Goal: Information Seeking & Learning: Learn about a topic

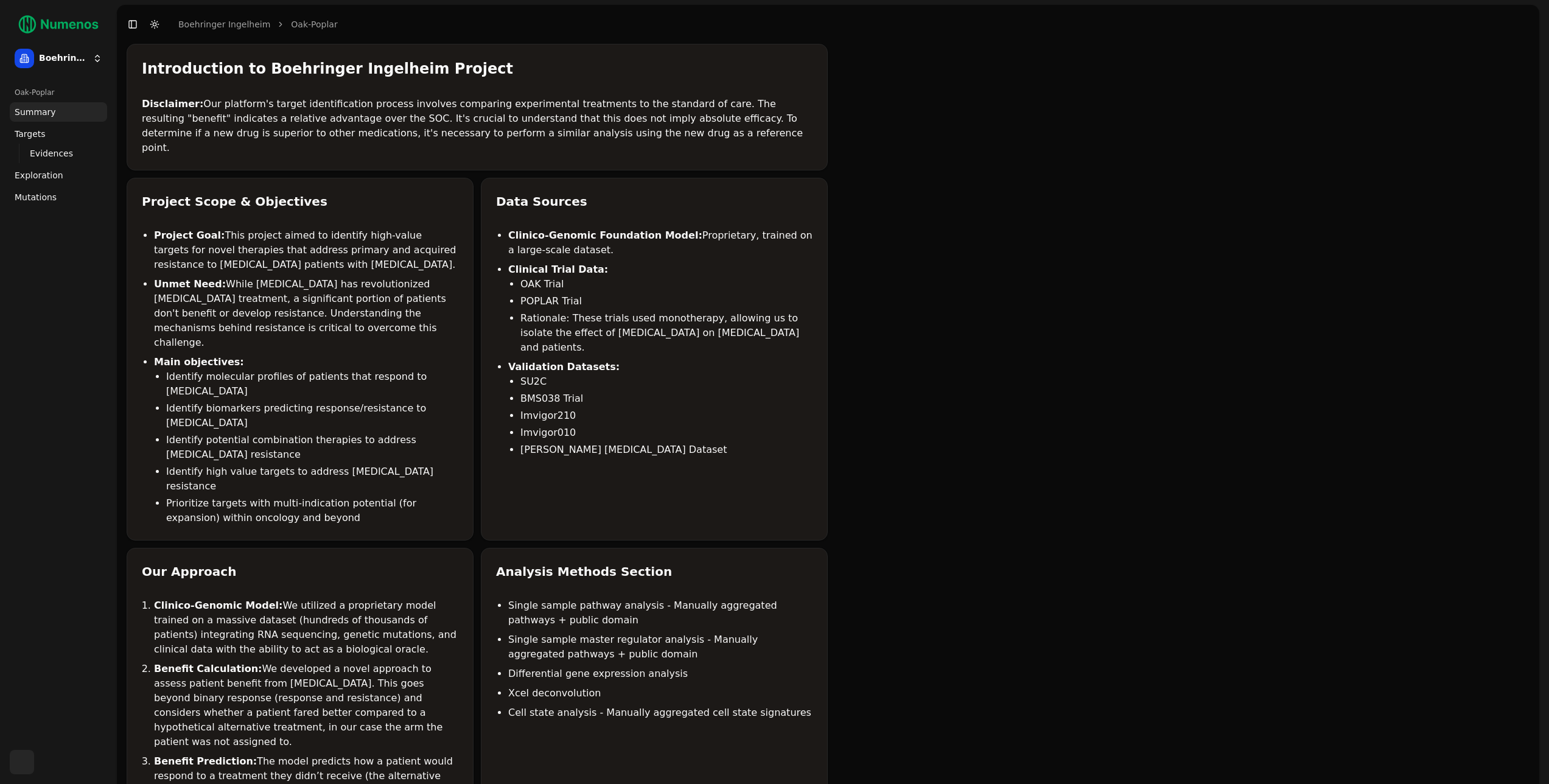
click at [25, 201] on span "Mutations" at bounding box center [35, 197] width 42 height 12
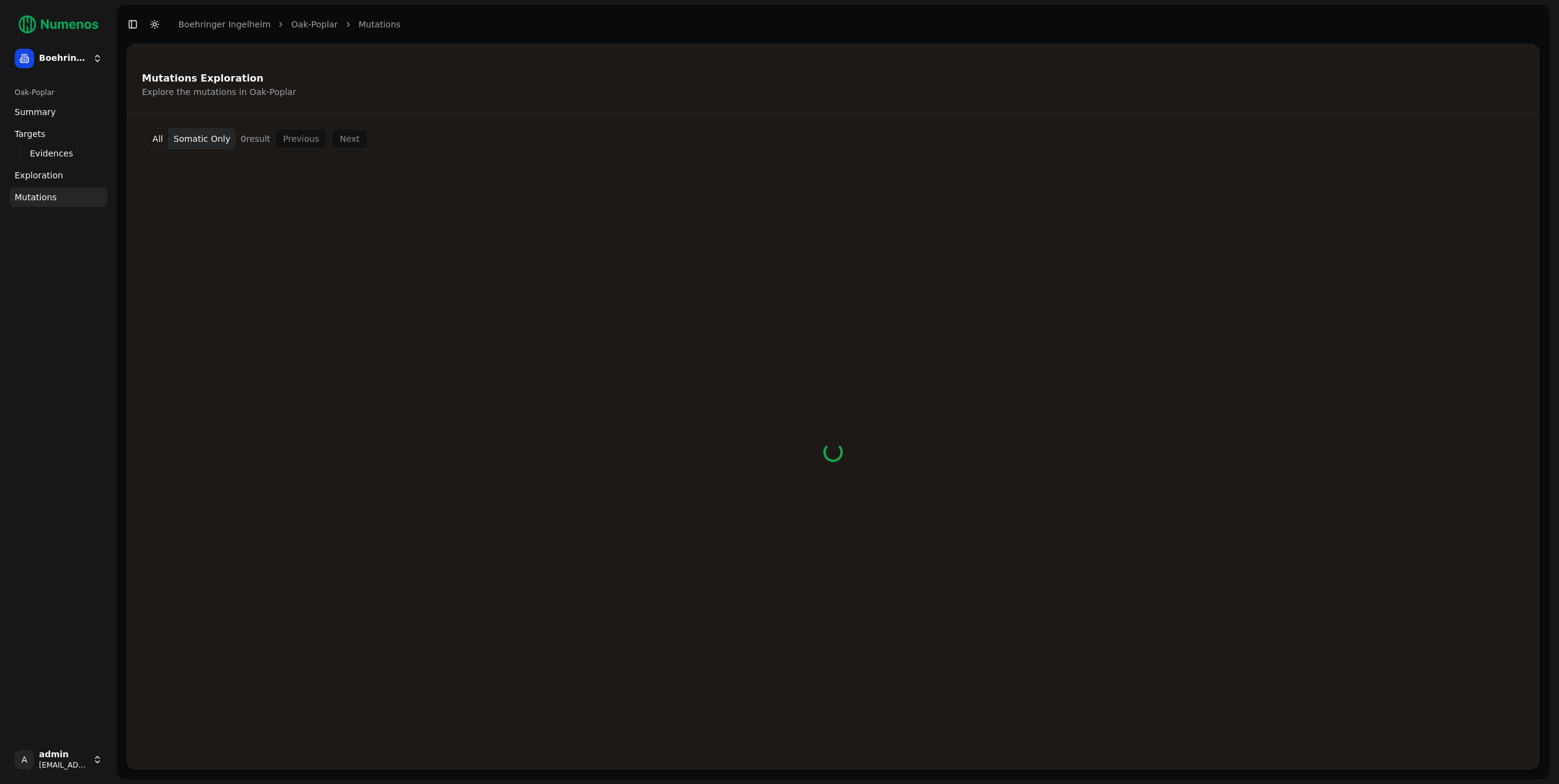
click at [60, 260] on div "Oak-Poplar Summary Targets Evidences Exploration Mutations" at bounding box center [58, 409] width 107 height 662
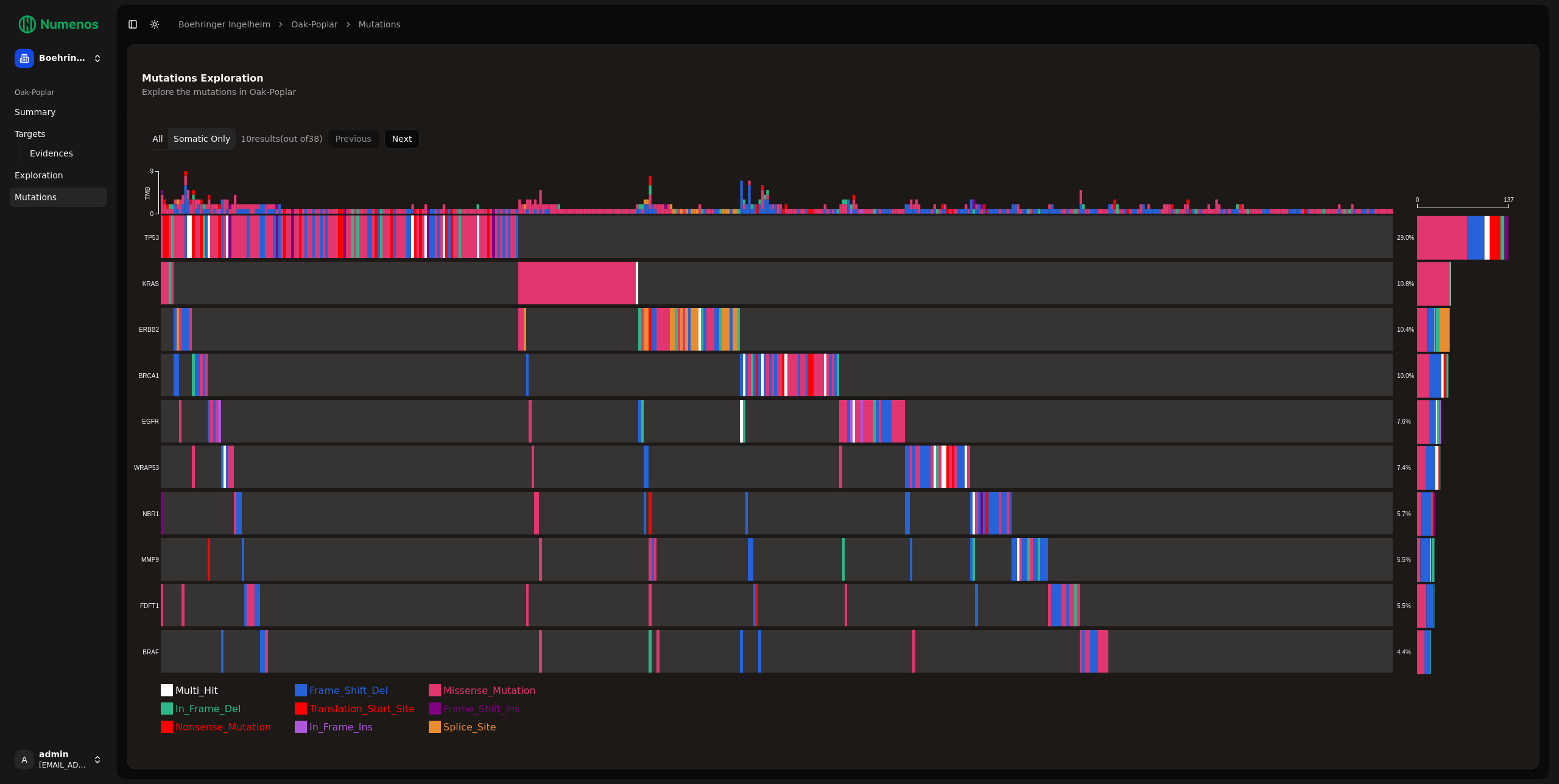
click at [766, 126] on div "Mutations Exploration Explore the mutations in Oak-Poplar All Somatic Only 10 r…" at bounding box center [832, 407] width 1413 height 726
click at [158, 142] on button "All" at bounding box center [158, 139] width 22 height 22
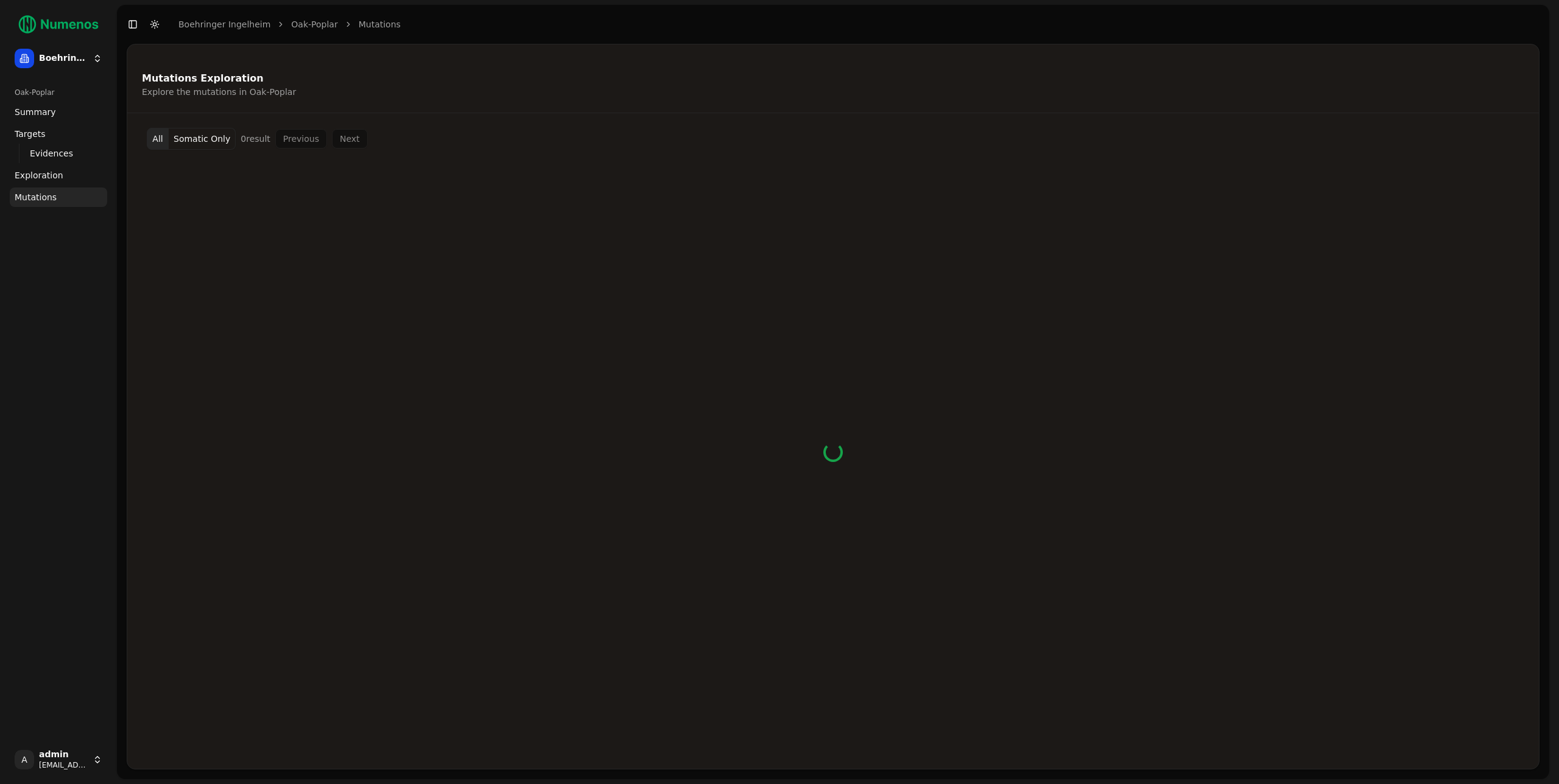
click at [613, 123] on div "Mutations Exploration Explore the mutations in Oak-Poplar All Somatic Only 0 re…" at bounding box center [832, 407] width 1413 height 726
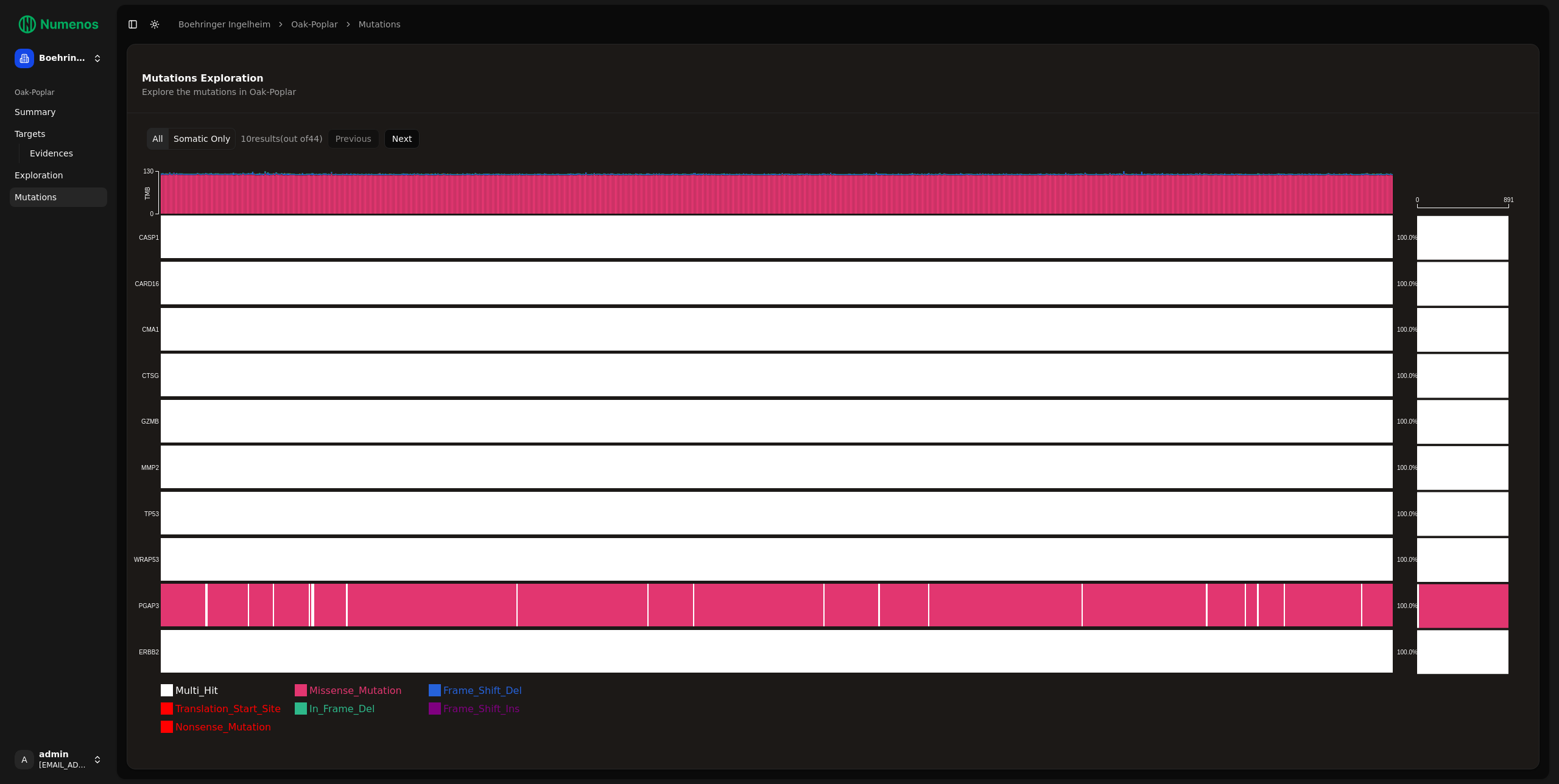
click at [401, 82] on div "Mutations Exploration" at bounding box center [831, 78] width 1379 height 10
click at [454, 62] on div "Mutations Exploration Explore the mutations in Oak-Poplar" at bounding box center [831, 85] width 1408 height 53
click at [578, 95] on div "Explore the mutations in Oak-Poplar" at bounding box center [831, 92] width 1379 height 12
click at [216, 141] on button "Somatic Only" at bounding box center [202, 139] width 67 height 22
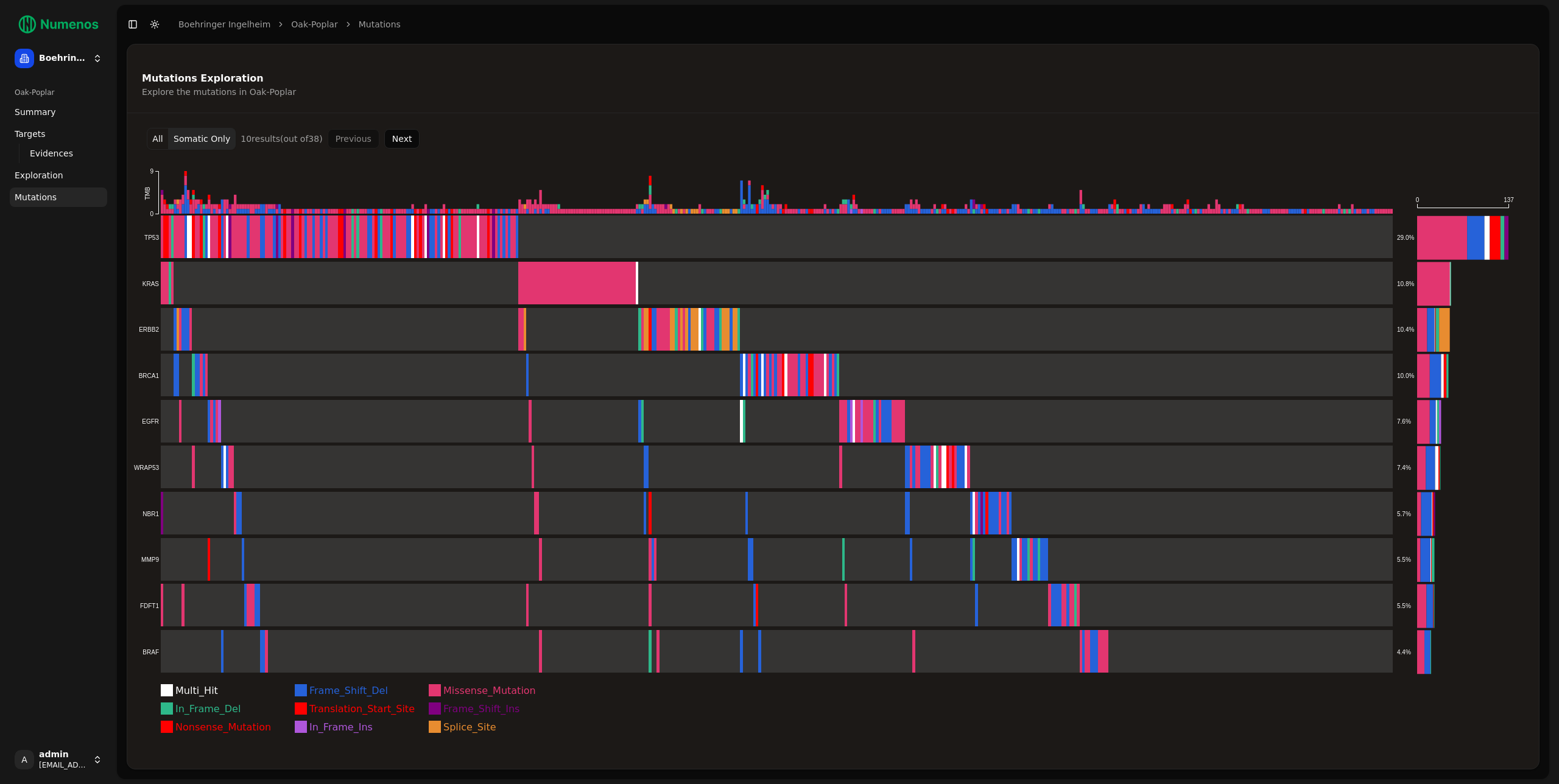
click at [56, 316] on div "Oak-Poplar Summary Targets Evidences Exploration Mutations" at bounding box center [58, 409] width 107 height 662
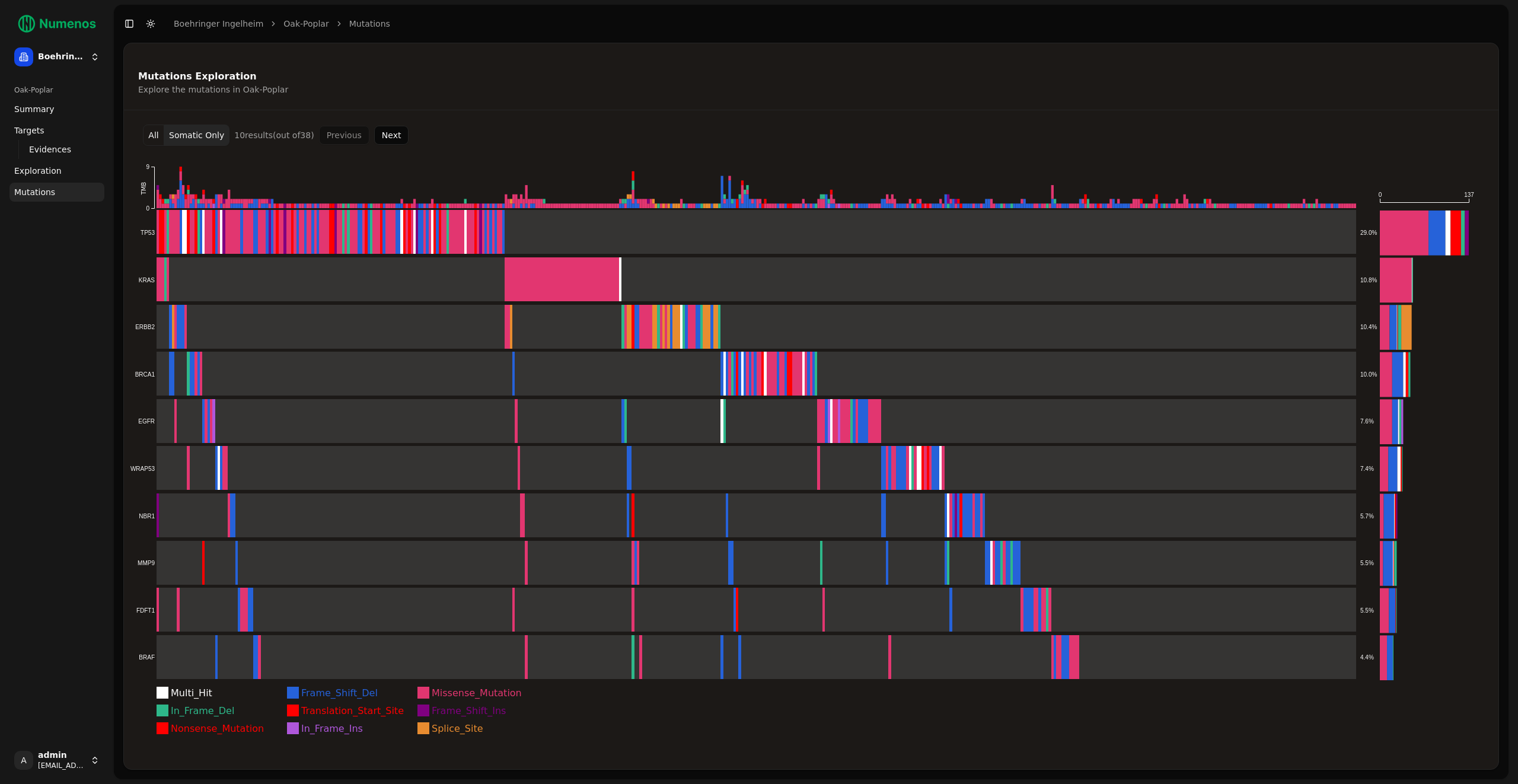
click at [149, 136] on button "All" at bounding box center [153, 135] width 22 height 22
